Goal: Information Seeking & Learning: Learn about a topic

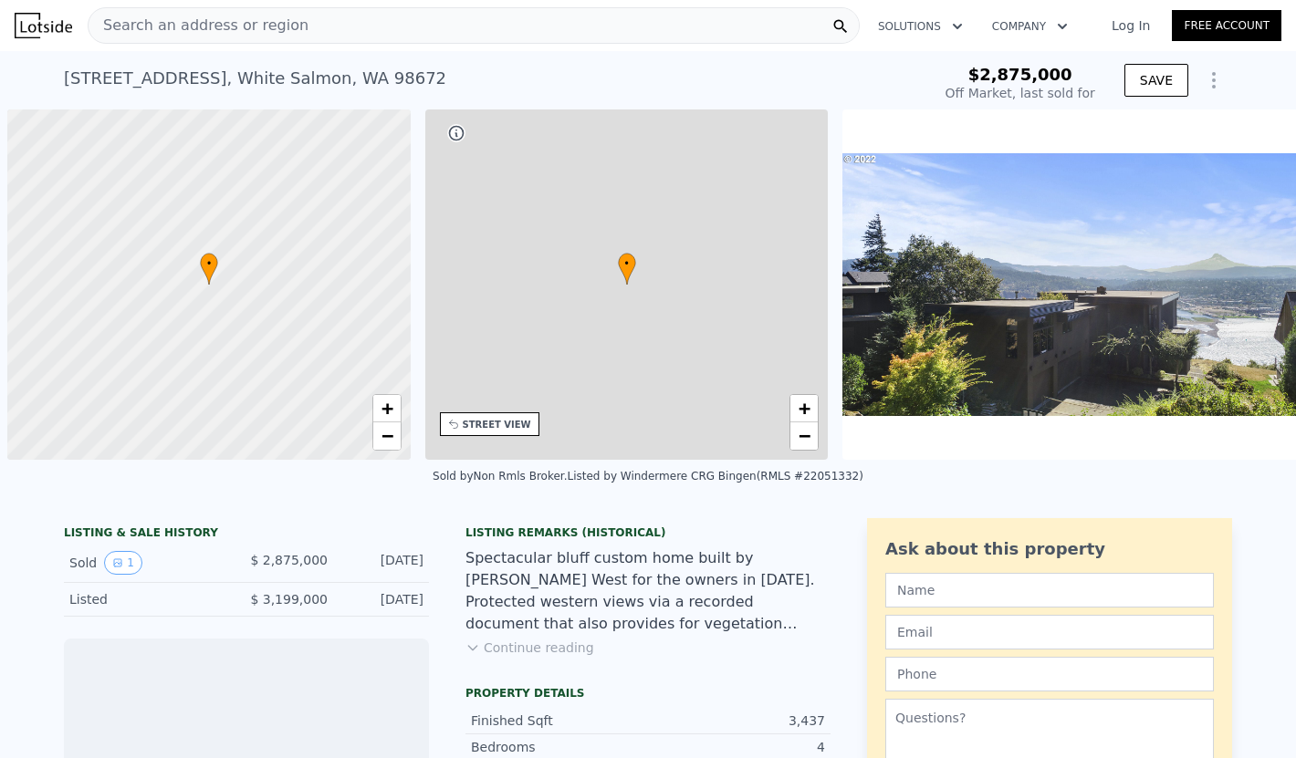
scroll to position [0, 7]
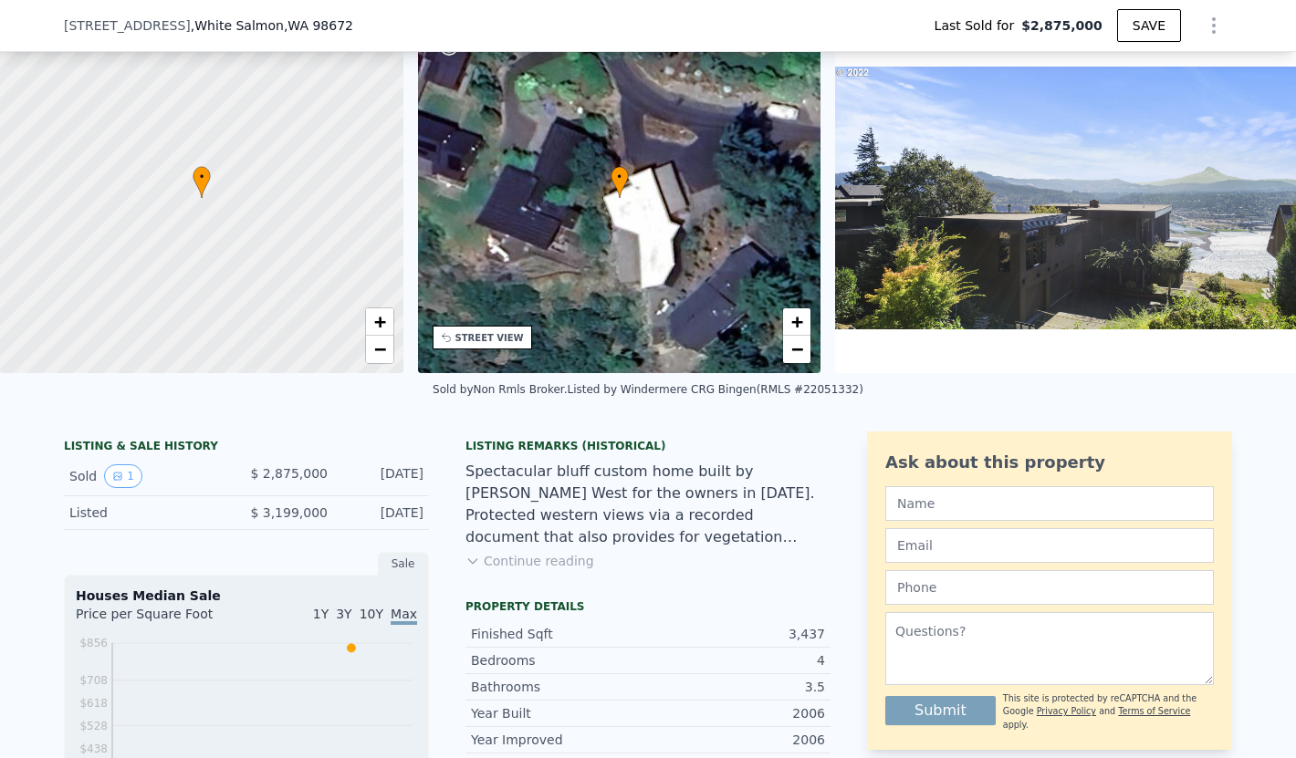
click at [490, 564] on button "Continue reading" at bounding box center [529, 561] width 129 height 18
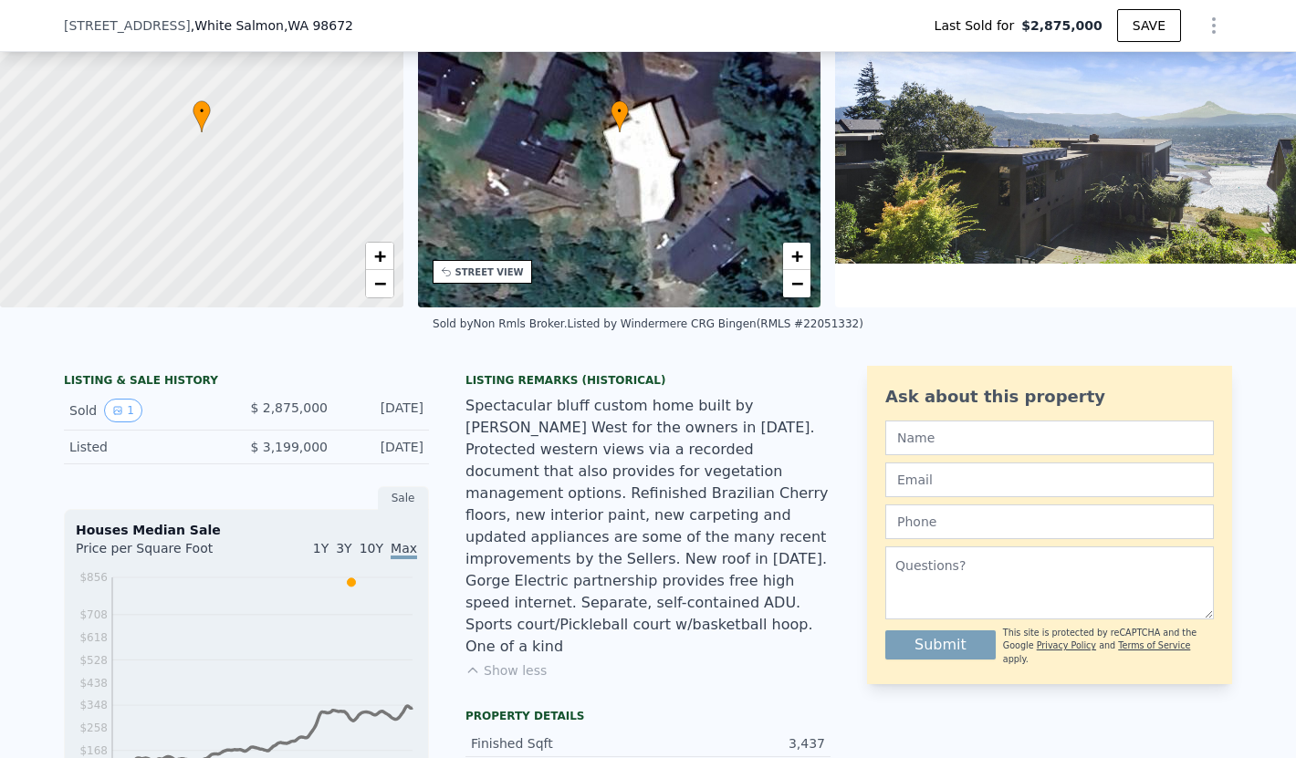
scroll to position [147, 0]
drag, startPoint x: 728, startPoint y: 408, endPoint x: 824, endPoint y: 403, distance: 95.9
click at [824, 403] on div "Spectacular bluff custom home built by [PERSON_NAME] West for the owners in [DA…" at bounding box center [647, 525] width 365 height 263
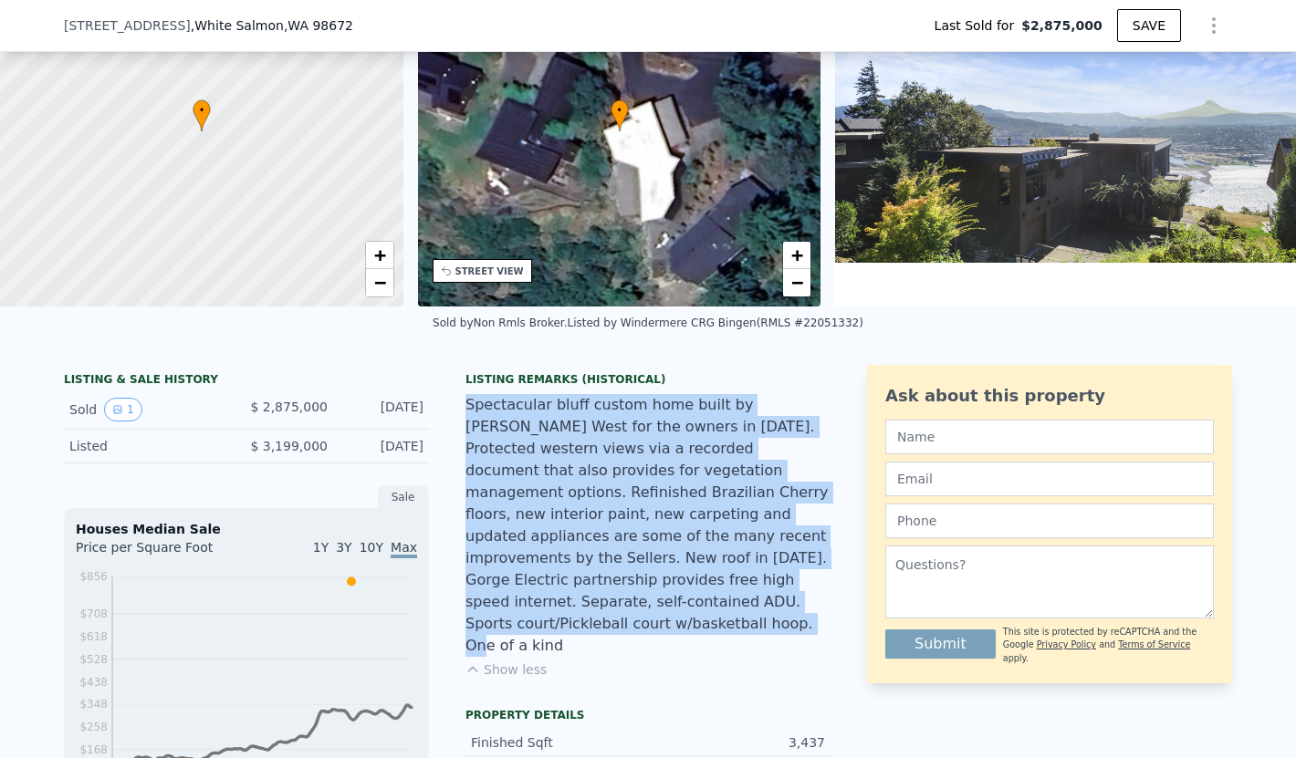
drag, startPoint x: 466, startPoint y: 409, endPoint x: 731, endPoint y: 600, distance: 326.7
click at [731, 600] on div "Spectacular bluff custom home built by [PERSON_NAME] West for the owners in [DA…" at bounding box center [647, 525] width 365 height 263
copy div "Spectacular bluff custom home built by [PERSON_NAME] West for the owners in [DA…"
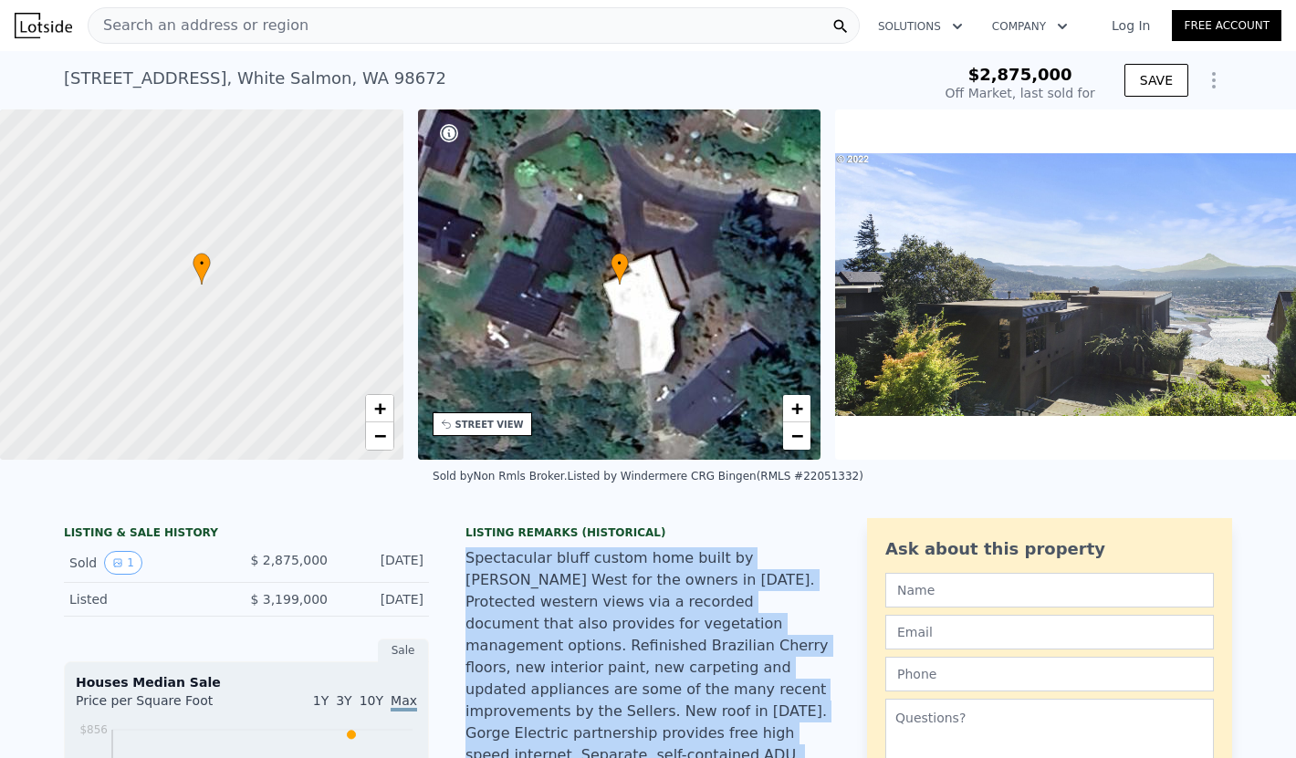
scroll to position [3, 0]
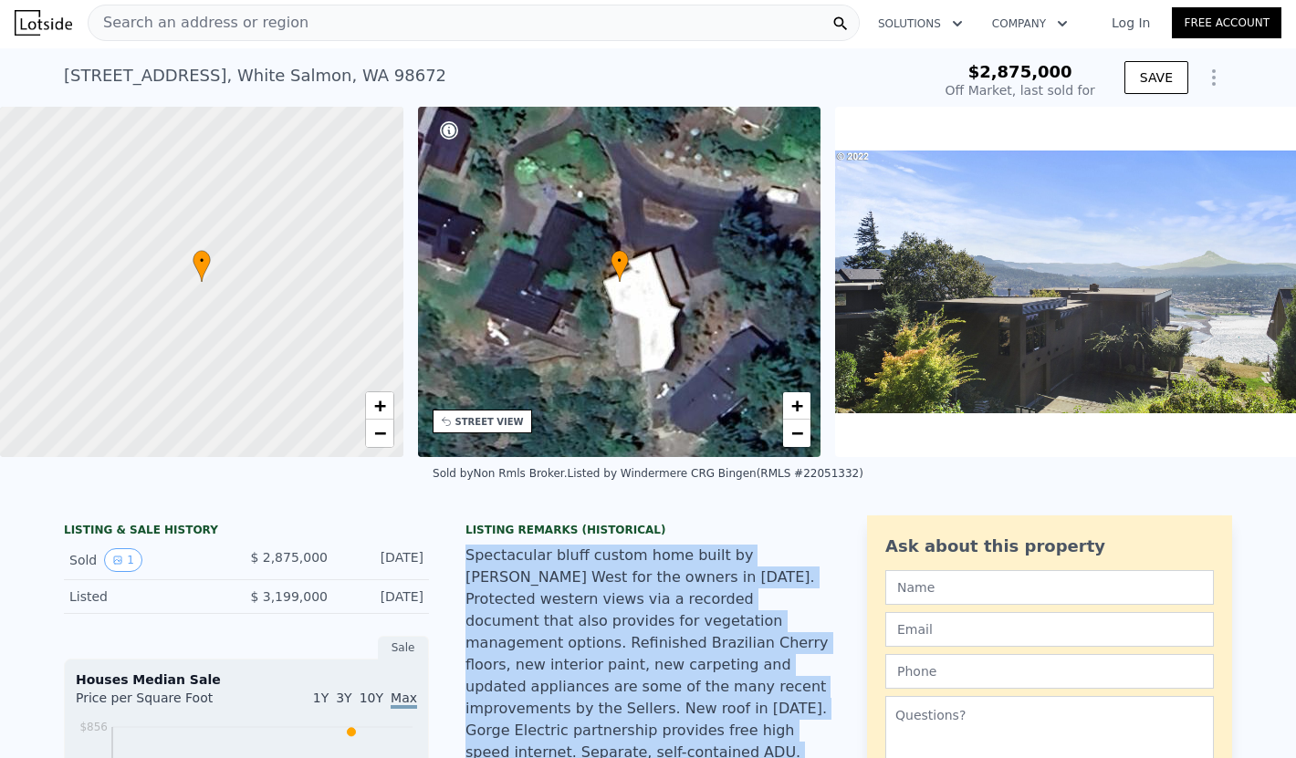
type input "$ 3,358,000"
type input "-$ 28,045"
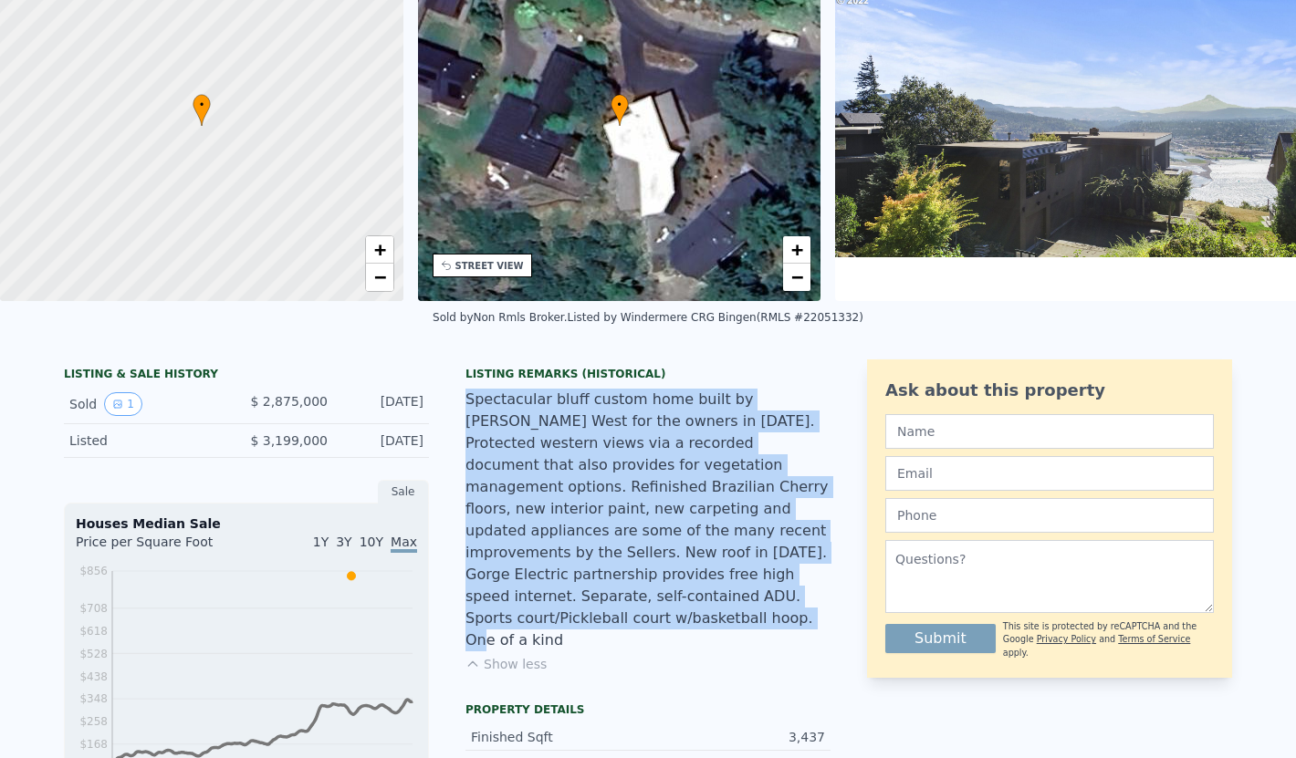
scroll to position [0, 0]
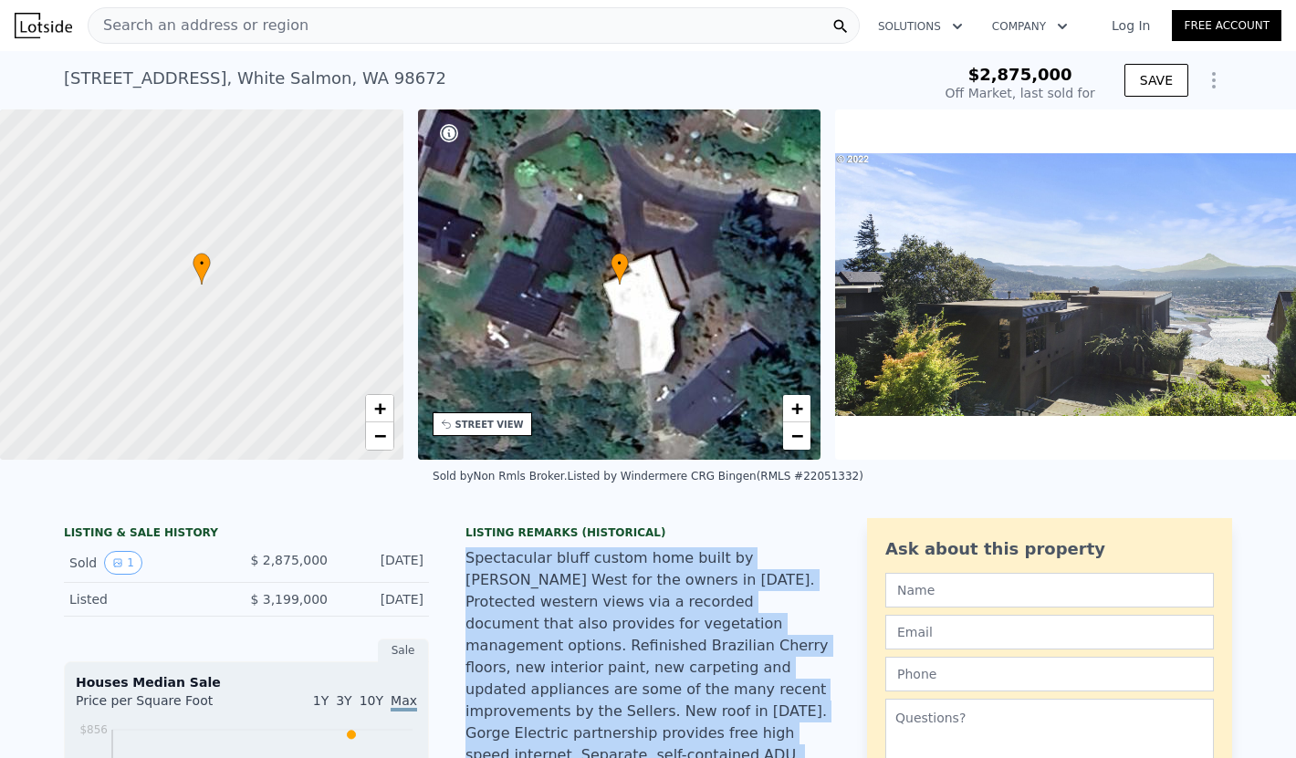
click at [52, 25] on img at bounding box center [43, 26] width 57 height 26
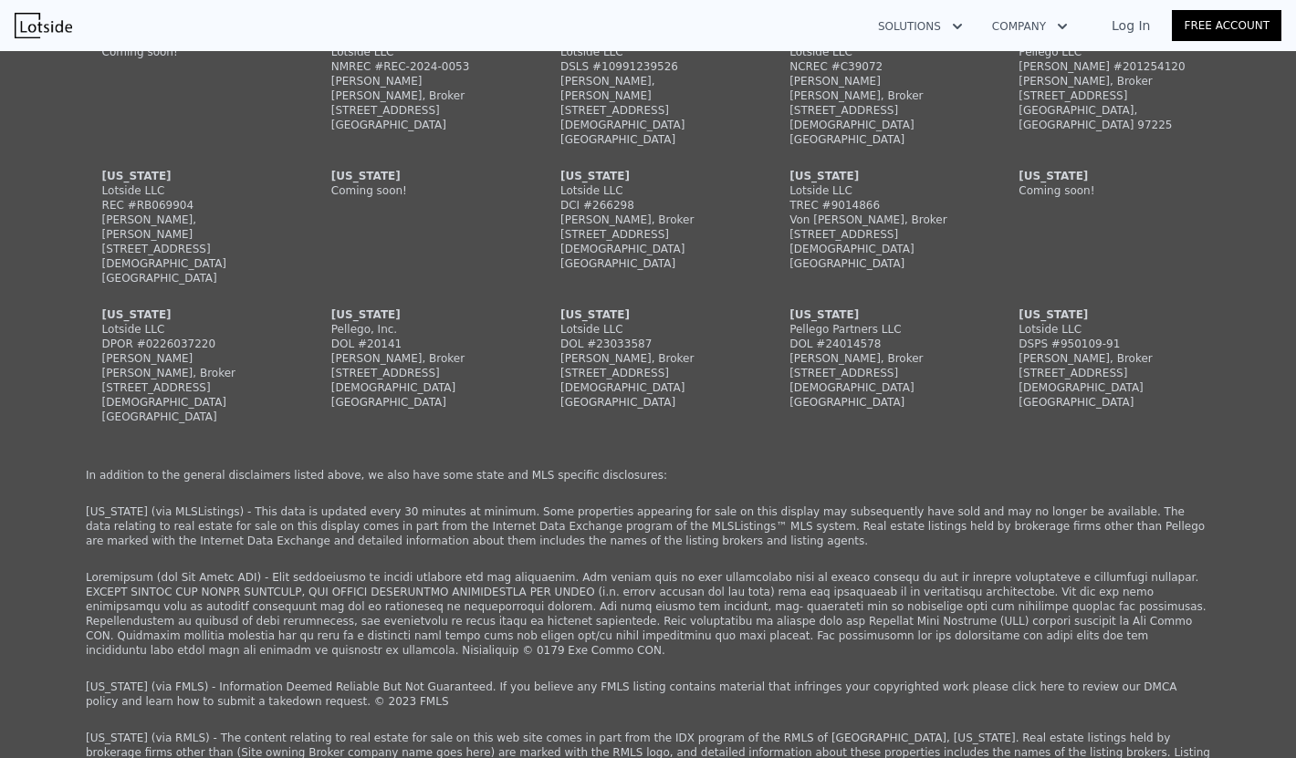
scroll to position [1357, 0]
